Goal: Task Accomplishment & Management: Use online tool/utility

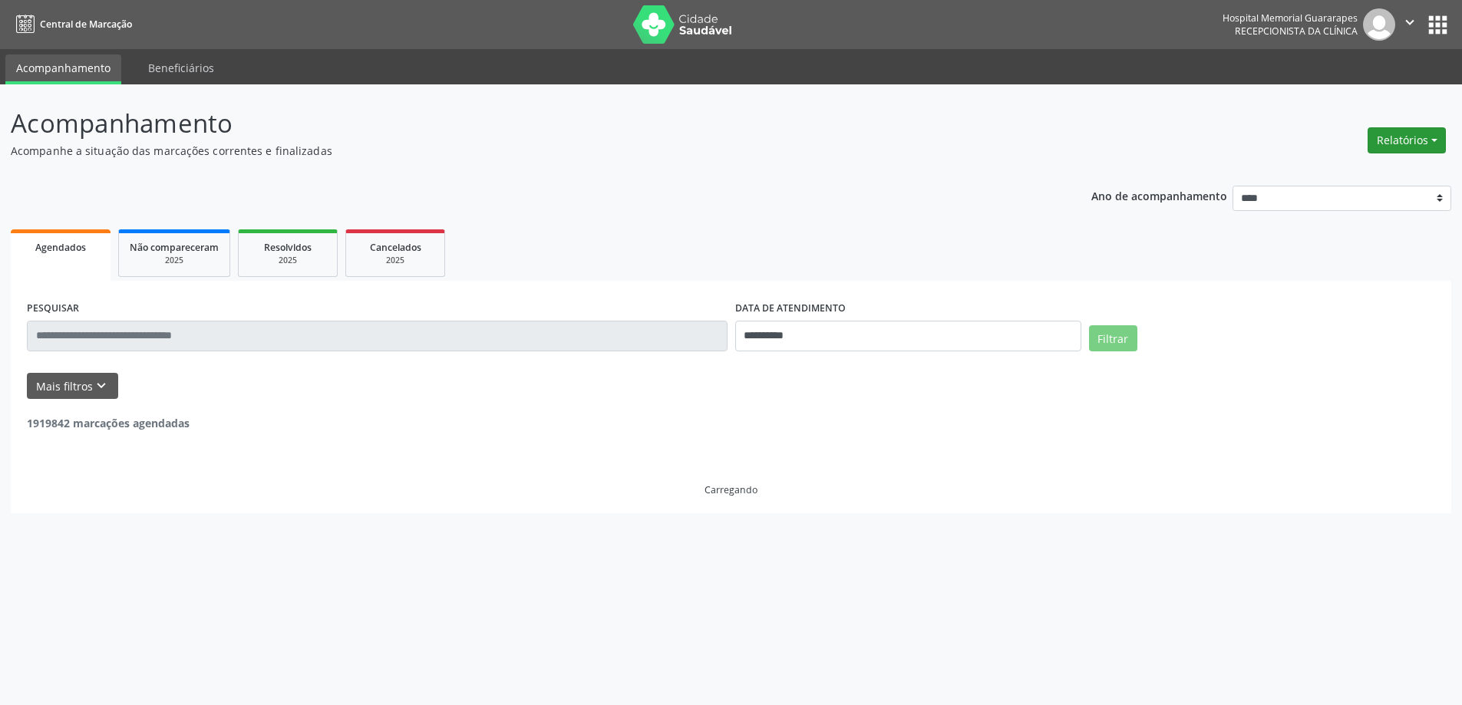
click at [1429, 139] on button "Relatórios" at bounding box center [1406, 140] width 78 height 26
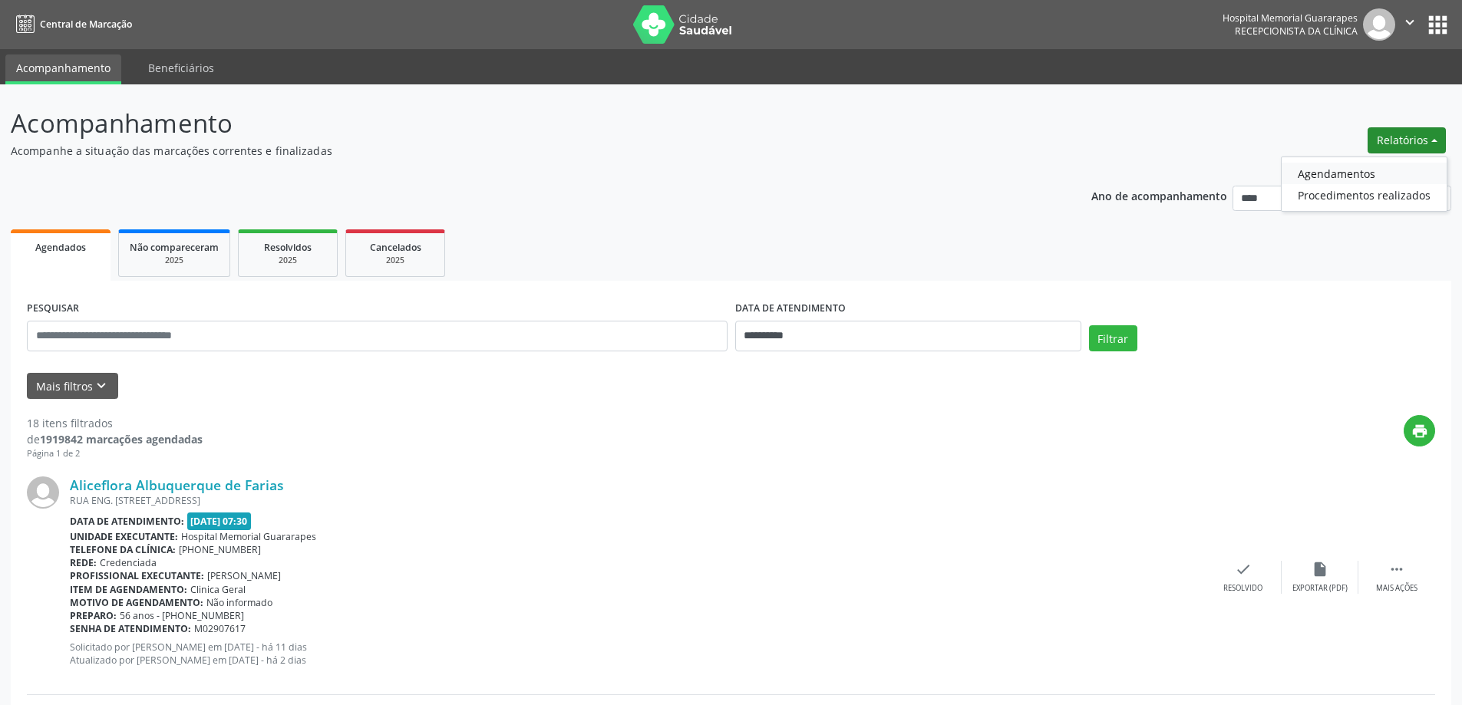
click at [1341, 170] on link "Agendamentos" at bounding box center [1363, 173] width 165 height 21
select select "*"
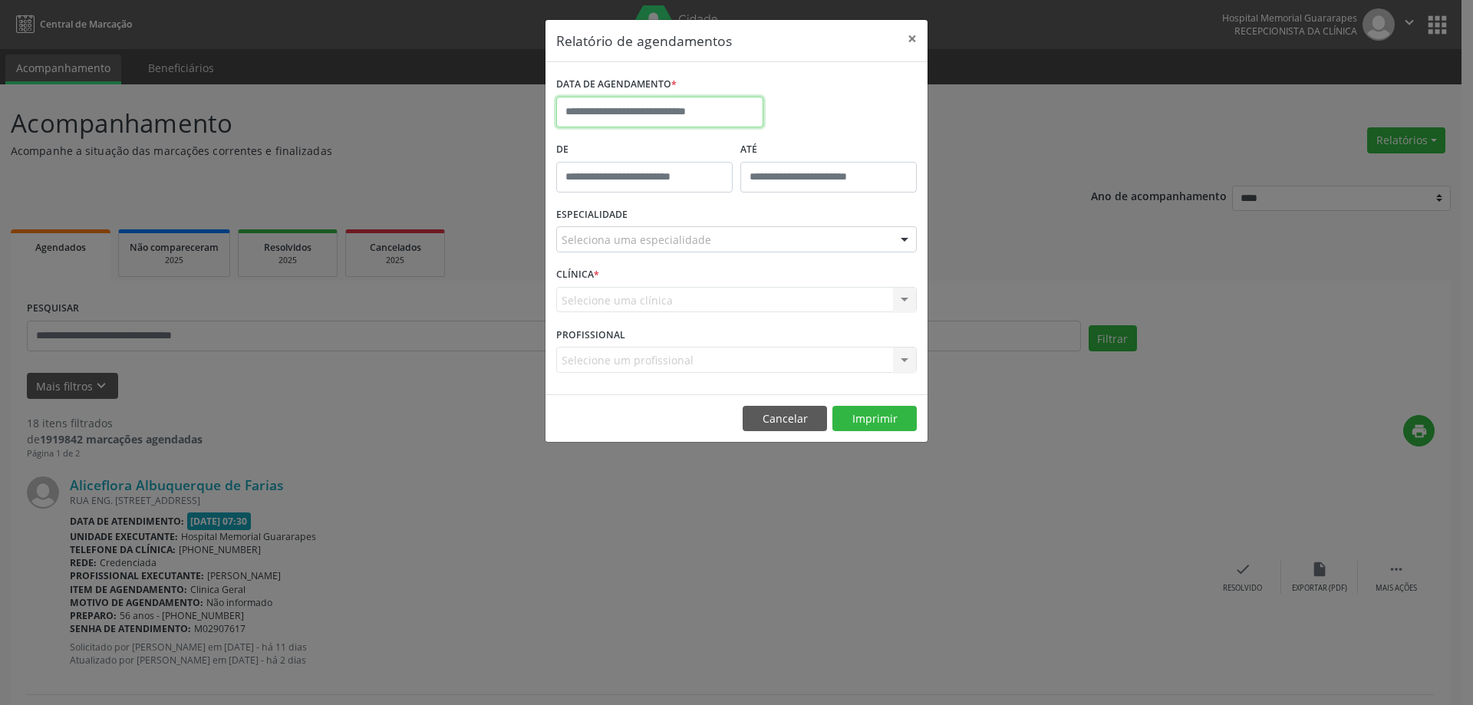
click at [583, 118] on input "text" at bounding box center [659, 112] width 207 height 31
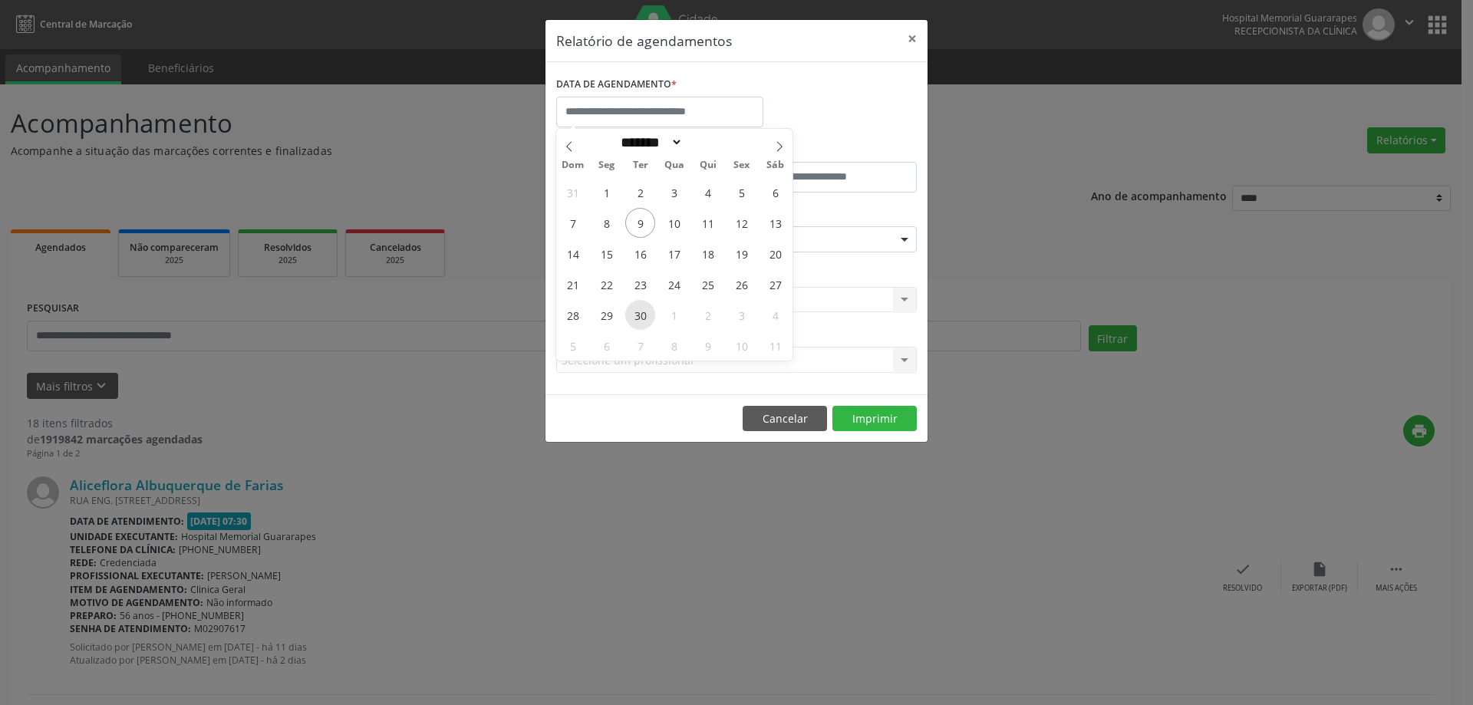
click at [638, 314] on span "30" at bounding box center [640, 315] width 30 height 30
type input "**********"
click at [638, 314] on span "30" at bounding box center [640, 315] width 30 height 30
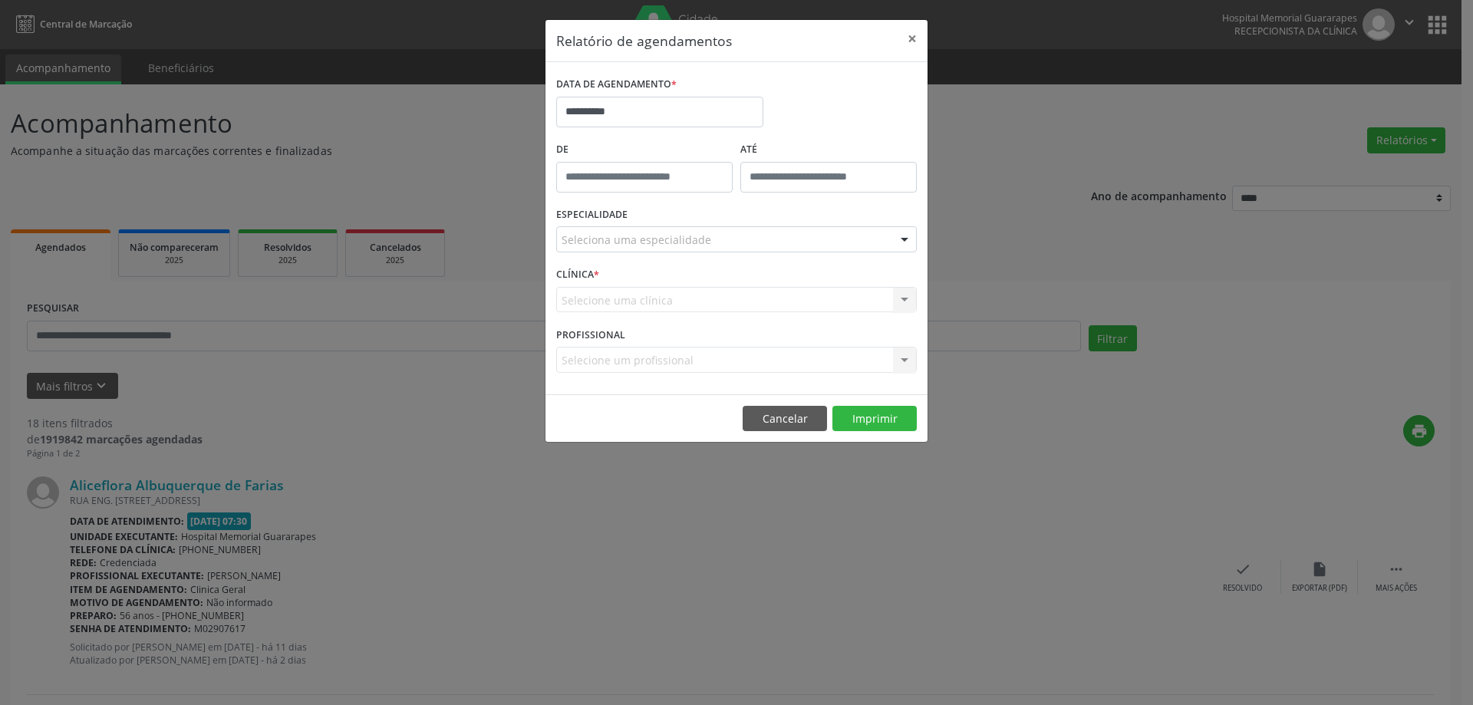
click at [719, 247] on div "Seleciona uma especialidade" at bounding box center [736, 239] width 361 height 26
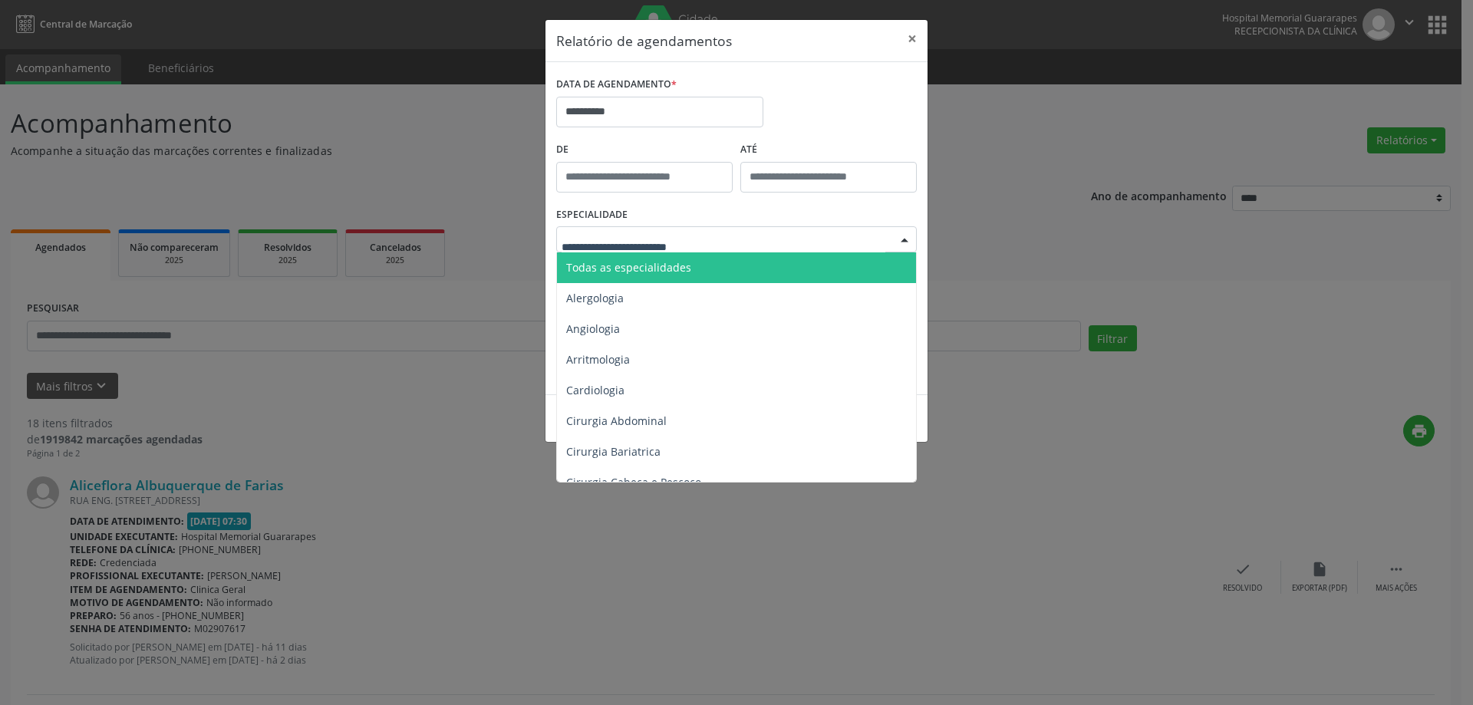
click at [714, 271] on span "Todas as especialidades" at bounding box center [737, 267] width 361 height 31
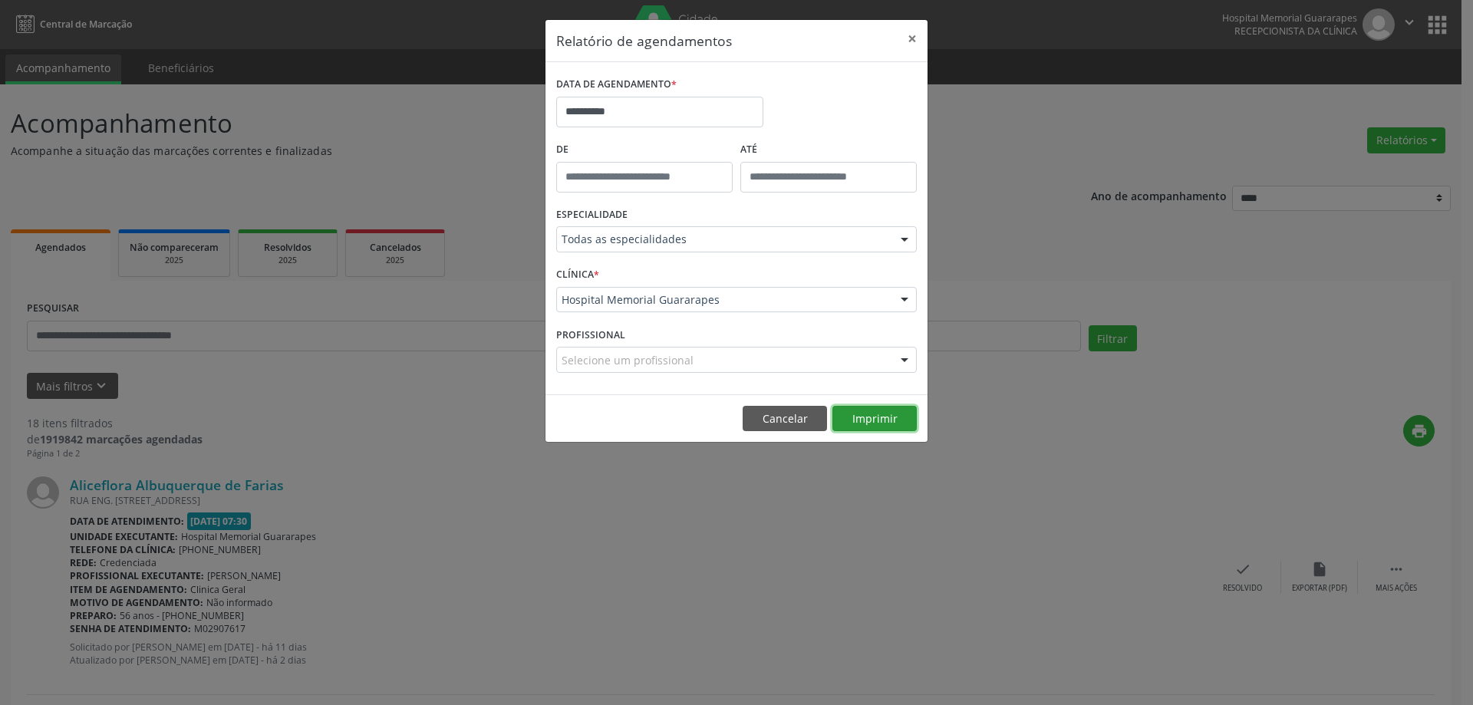
click at [862, 419] on button "Imprimir" at bounding box center [874, 419] width 84 height 26
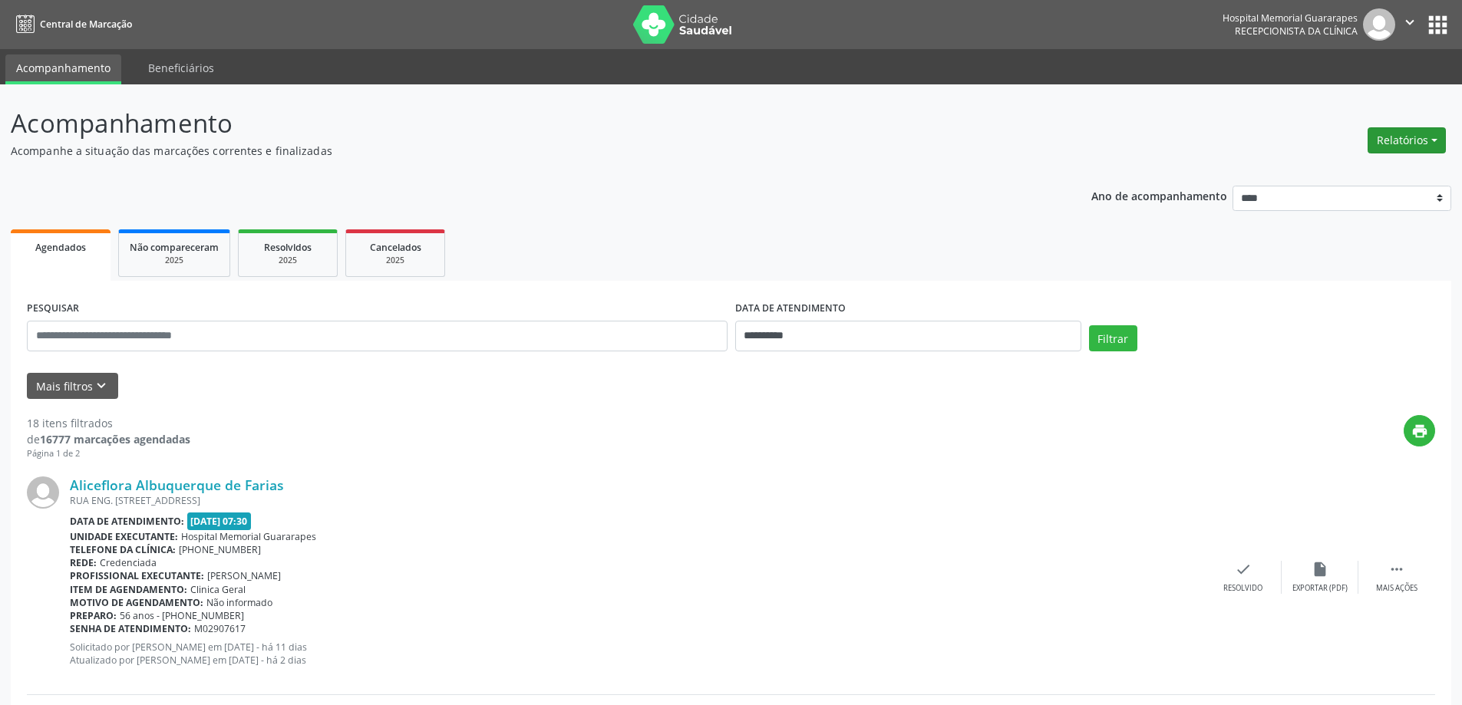
click at [1415, 138] on button "Relatórios" at bounding box center [1406, 140] width 78 height 26
click at [1346, 176] on link "Agendamentos" at bounding box center [1363, 173] width 165 height 21
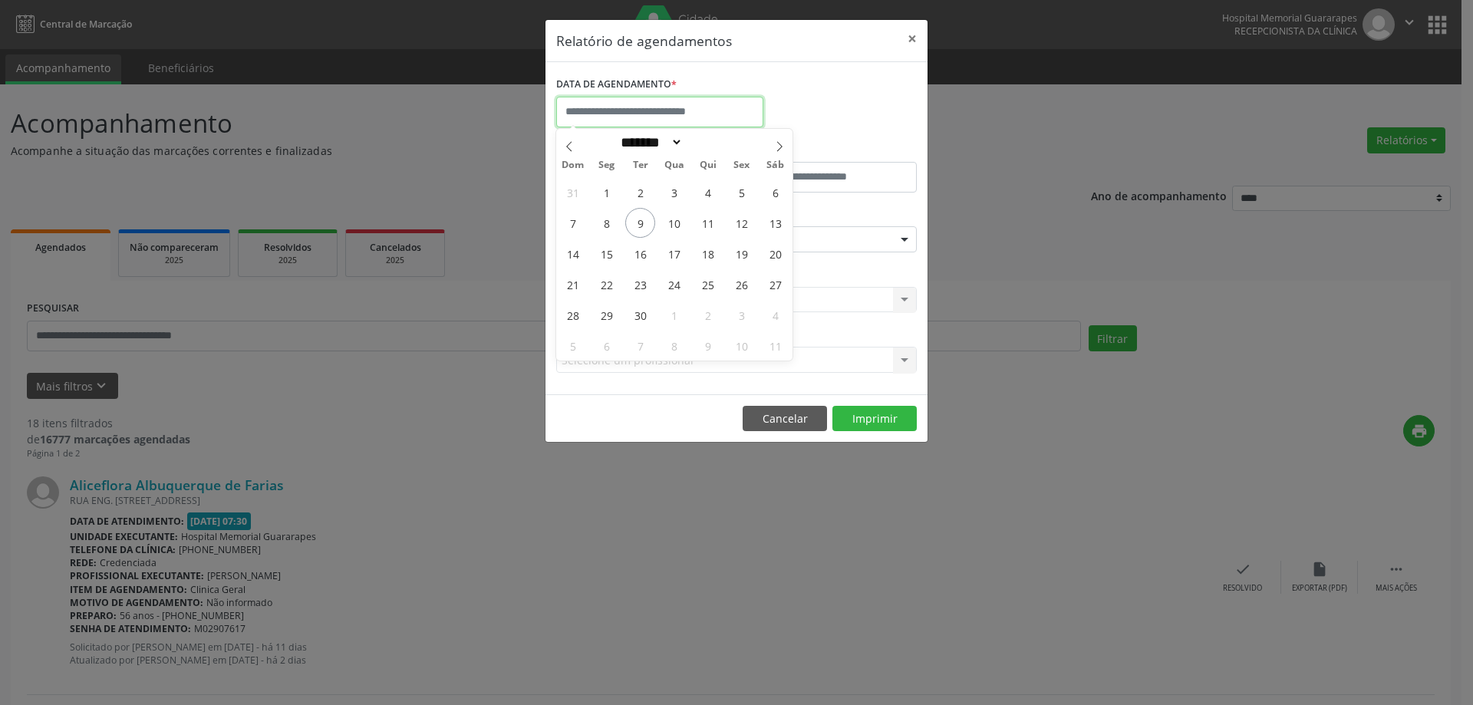
click at [707, 115] on input "text" at bounding box center [659, 112] width 207 height 31
click at [789, 417] on button "Cancelar" at bounding box center [785, 419] width 84 height 26
